Goal: Information Seeking & Learning: Check status

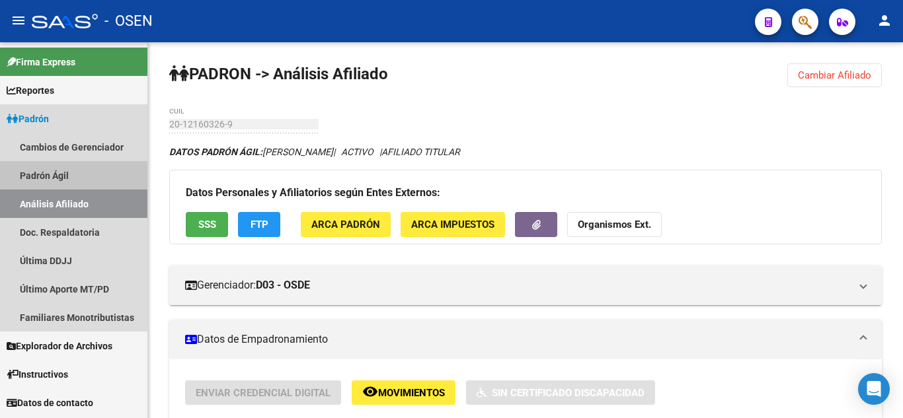
click at [64, 181] on link "Padrón Ágil" at bounding box center [73, 175] width 147 height 28
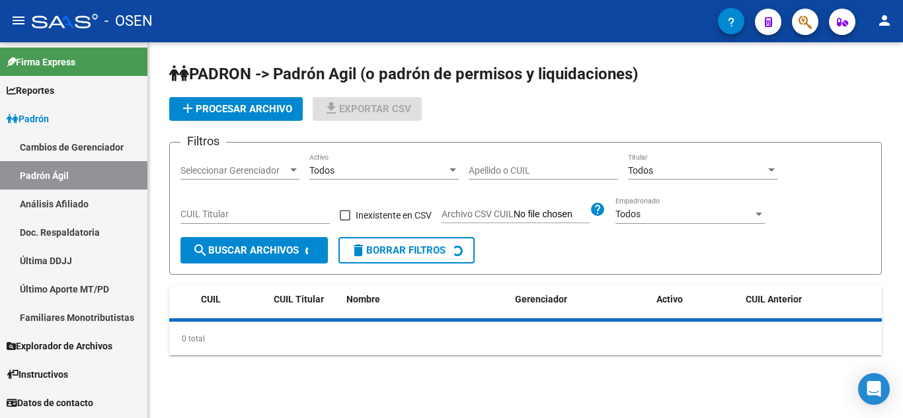
click at [69, 201] on link "Análisis Afiliado" at bounding box center [73, 204] width 147 height 28
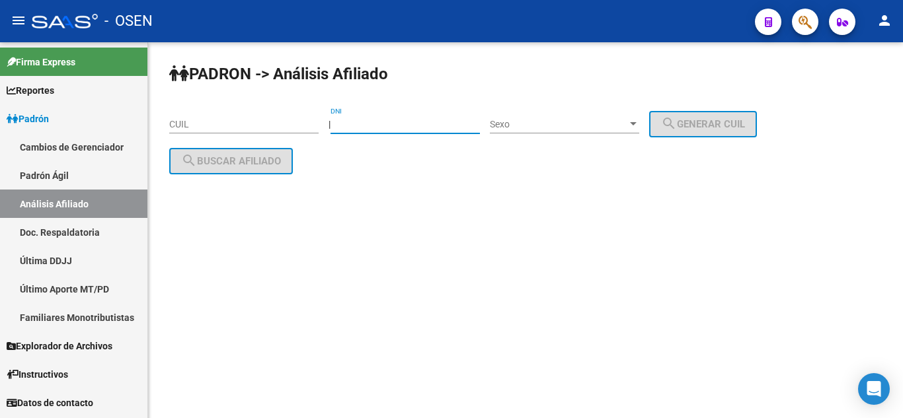
click at [423, 119] on input "DNI" at bounding box center [405, 124] width 149 height 11
type input "17207865"
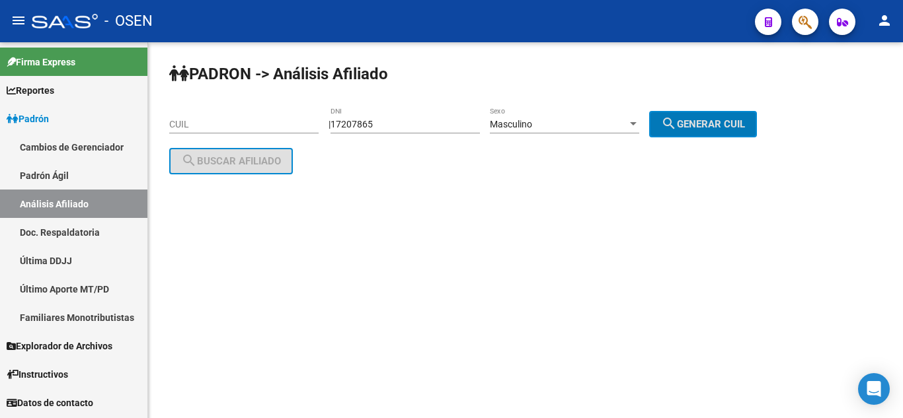
click at [649, 111] on button "search Generar CUIL" at bounding box center [703, 124] width 108 height 26
type input "20-17207865-7"
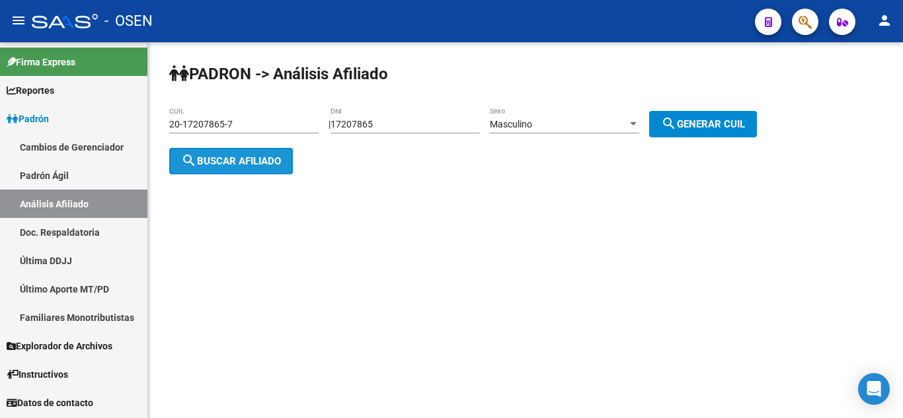
click at [216, 161] on span "search Buscar afiliado" at bounding box center [231, 161] width 100 height 12
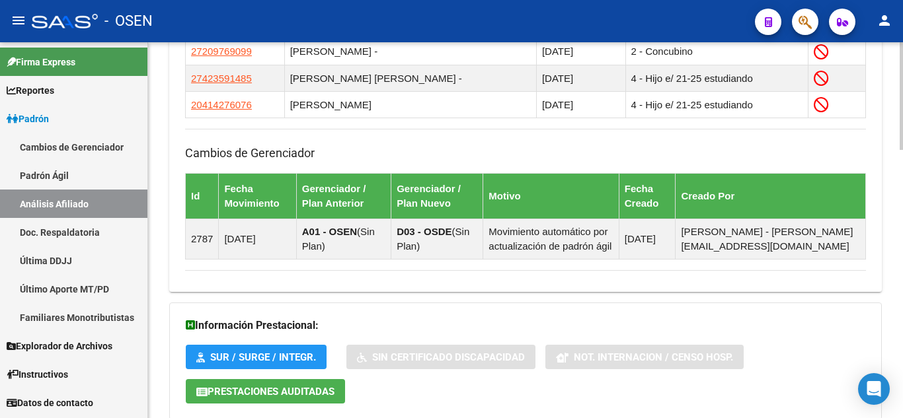
scroll to position [873, 0]
